Goal: Task Accomplishment & Management: Complete application form

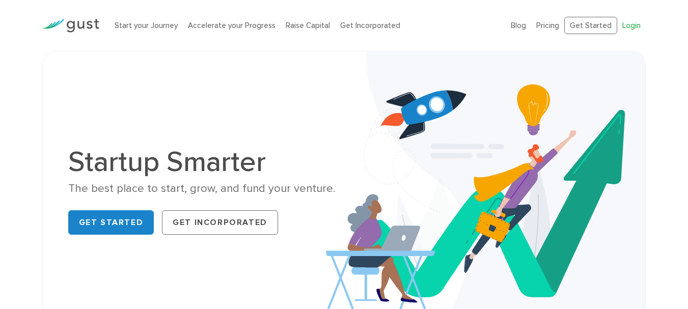
click at [626, 24] on link "Login" at bounding box center [632, 25] width 18 height 9
click at [193, 27] on link "Accelerate your Progress" at bounding box center [232, 25] width 88 height 9
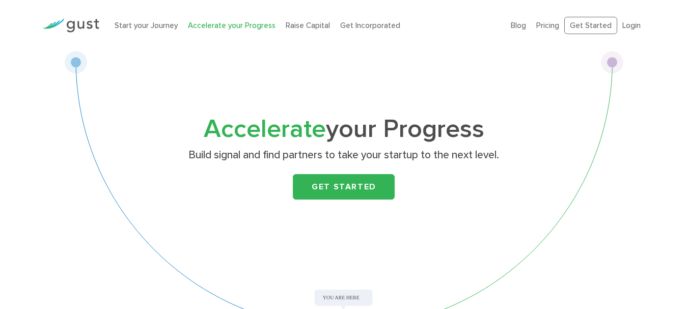
click at [245, 154] on p "Build signal and find partners to take your startup to the next level." at bounding box center [344, 155] width 395 height 14
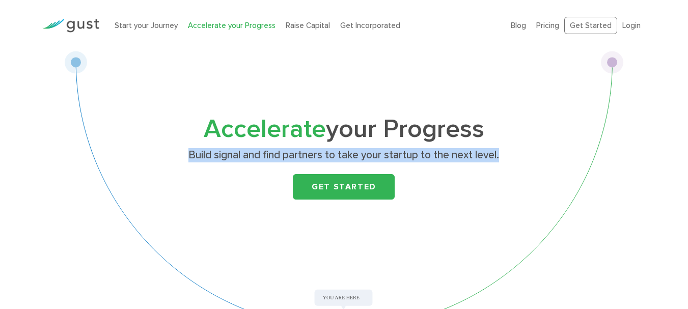
click at [245, 154] on p "Build signal and find partners to take your startup to the next level." at bounding box center [344, 155] width 395 height 14
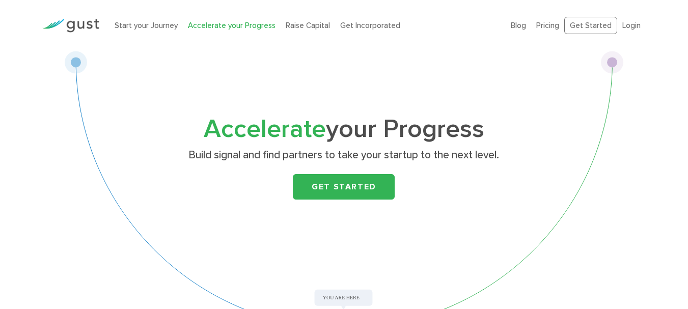
click at [209, 121] on span "Accelerate" at bounding box center [265, 129] width 122 height 30
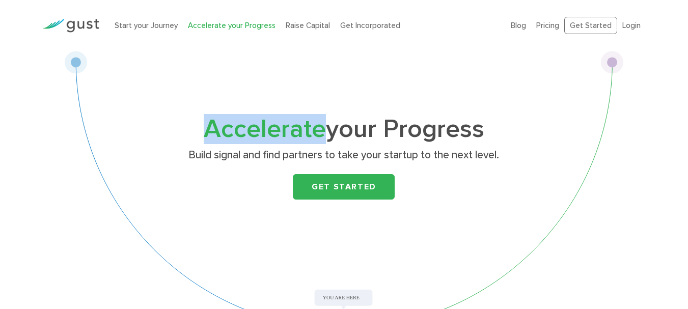
click at [209, 121] on span "Accelerate" at bounding box center [265, 129] width 122 height 30
click at [300, 182] on link "Get Started" at bounding box center [344, 186] width 102 height 25
